Goal: Task Accomplishment & Management: Complete application form

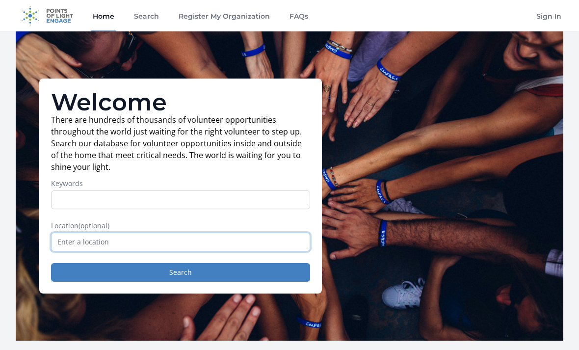
click at [230, 251] on input "text" at bounding box center [180, 242] width 259 height 19
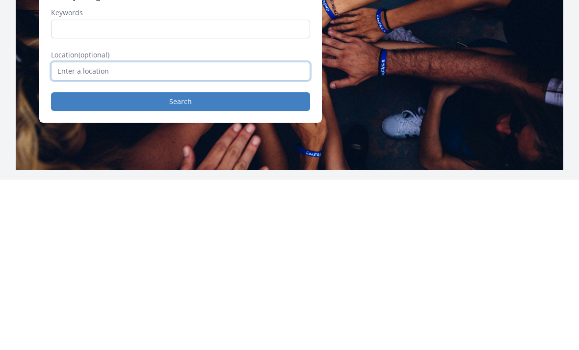
type input "D"
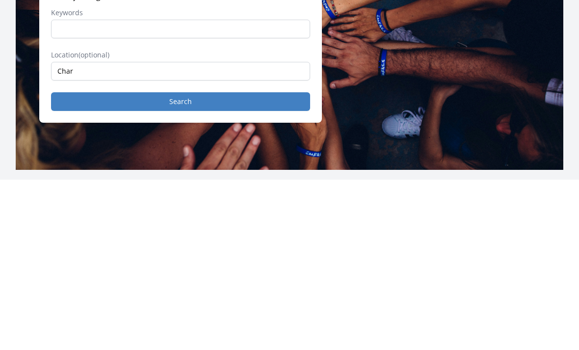
type input "Charlotte, NC, USA"
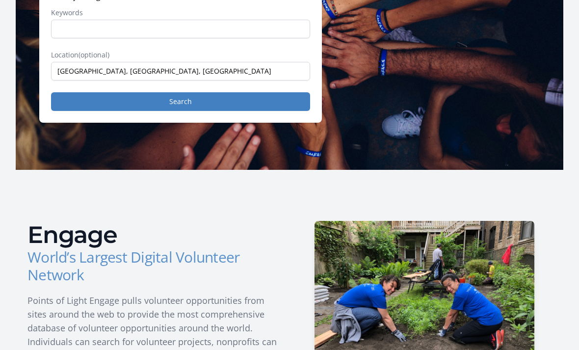
click at [223, 106] on button "Search" at bounding box center [180, 101] width 259 height 19
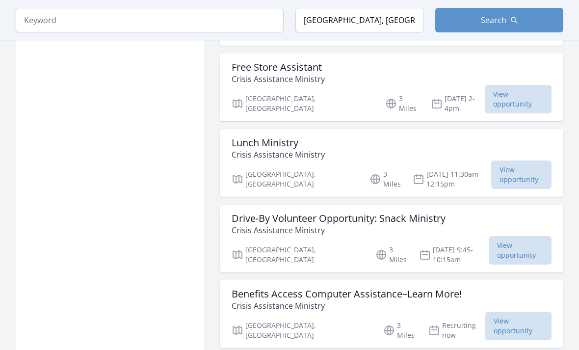
scroll to position [1270, 0]
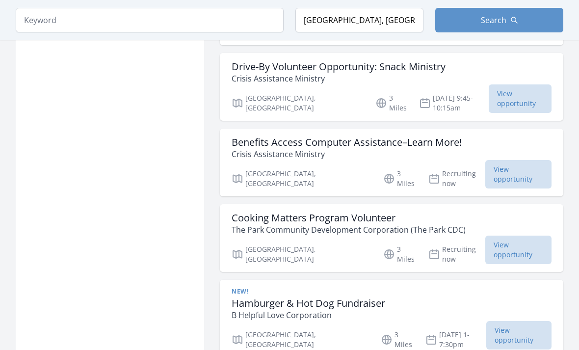
scroll to position [1349, 0]
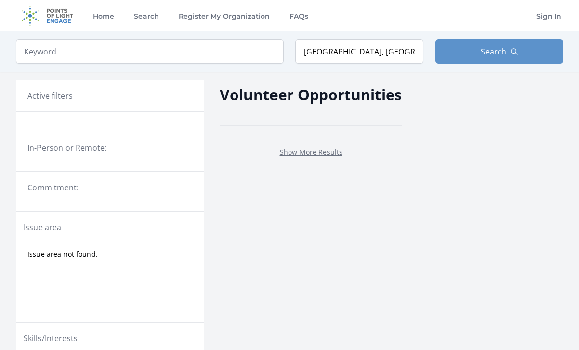
scroll to position [364, 0]
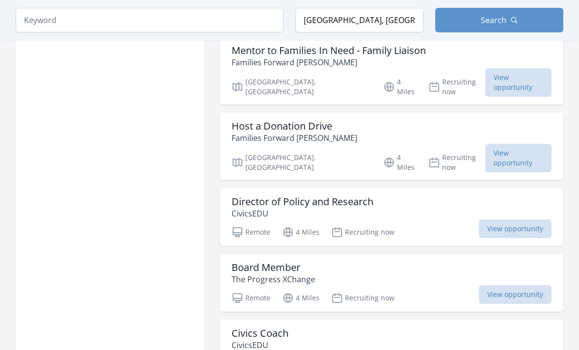
scroll to position [1984, 0]
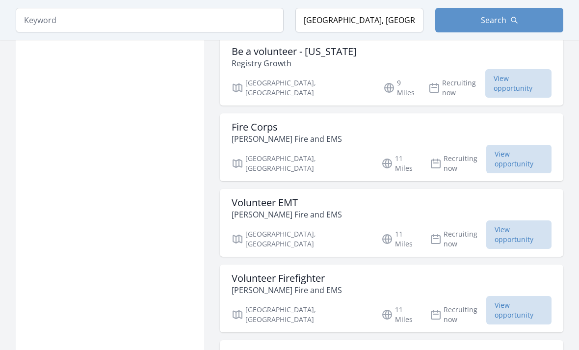
scroll to position [3617, 0]
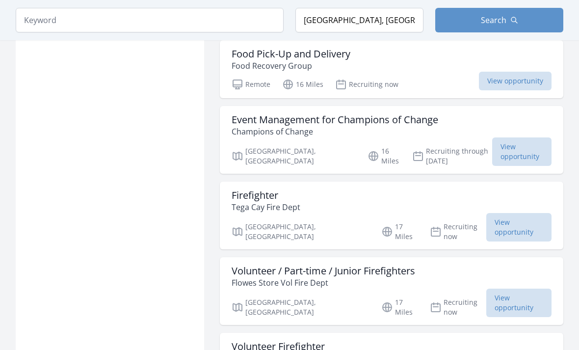
scroll to position [4670, 0]
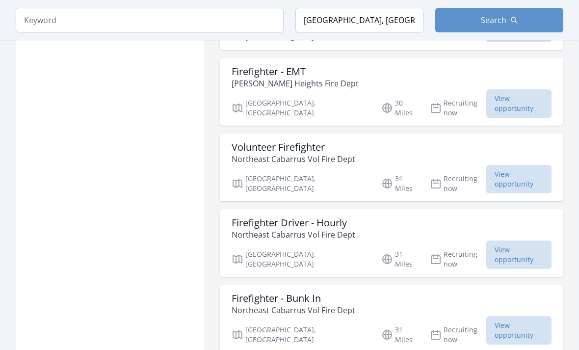
scroll to position [6302, 0]
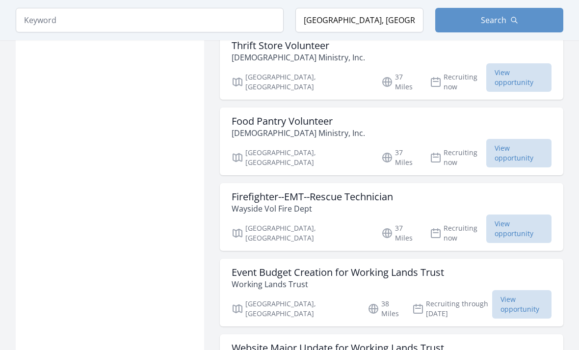
scroll to position [7701, 0]
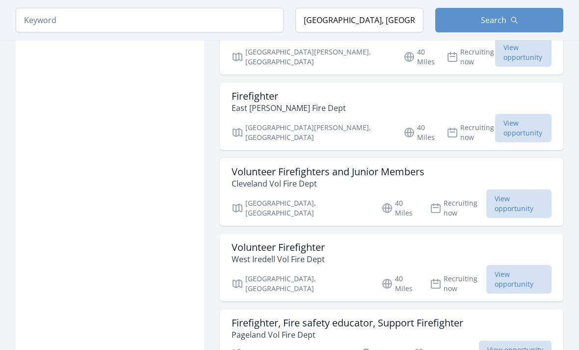
scroll to position [8871, 0]
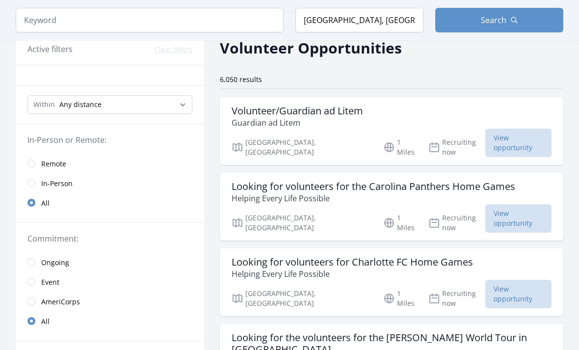
scroll to position [48, 0]
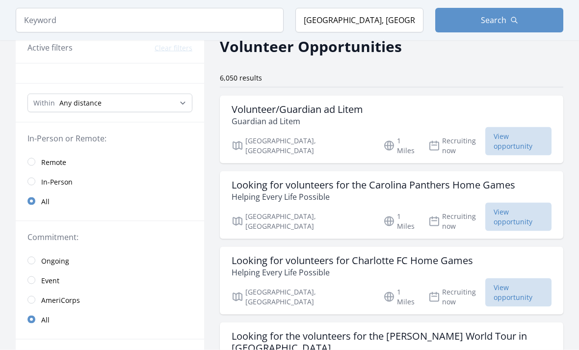
click at [39, 160] on link "Remote" at bounding box center [110, 162] width 189 height 20
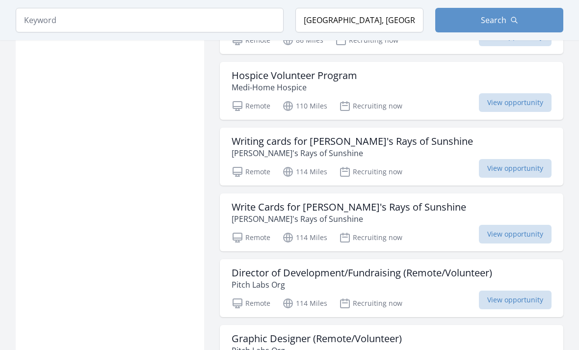
scroll to position [770, 0]
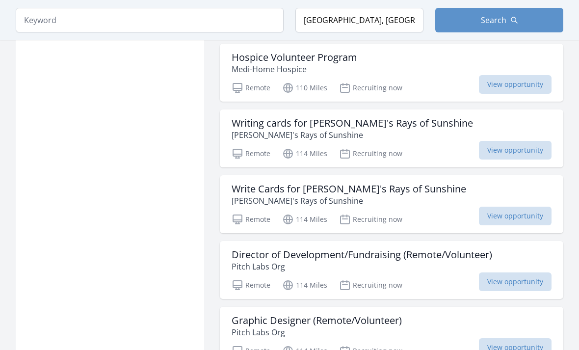
click at [519, 151] on span "View opportunity" at bounding box center [515, 150] width 73 height 19
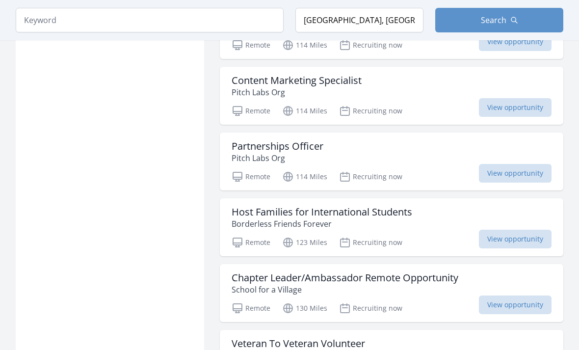
scroll to position [1077, 0]
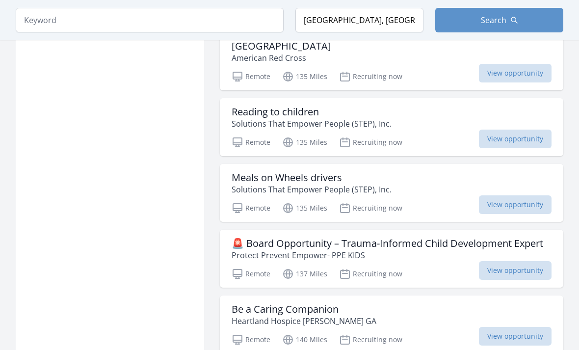
scroll to position [1582, 0]
click at [308, 107] on h3 "Reading to children" at bounding box center [312, 113] width 160 height 12
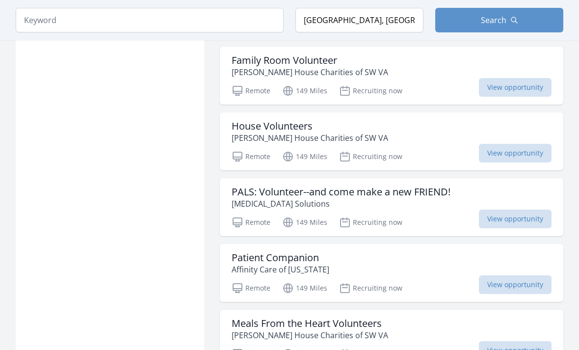
scroll to position [2454, 0]
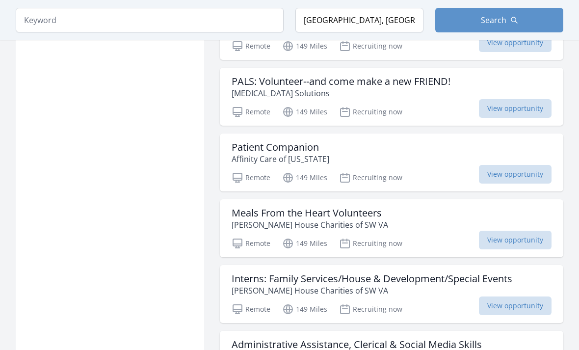
scroll to position [2509, 0]
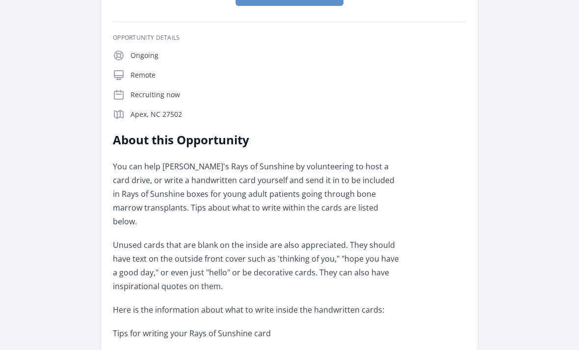
scroll to position [203, 0]
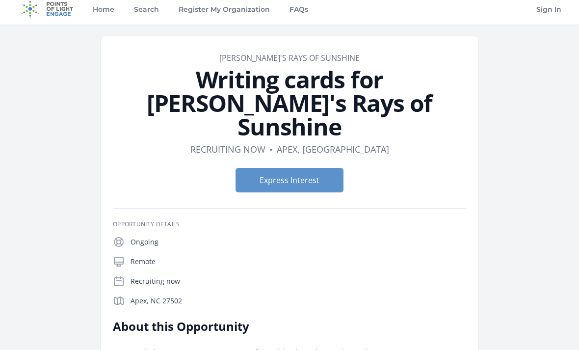
scroll to position [0, 0]
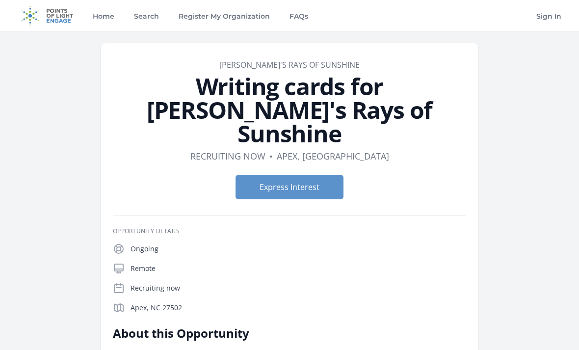
click at [299, 175] on button "Express Interest" at bounding box center [290, 187] width 108 height 25
